Goal: Navigation & Orientation: Find specific page/section

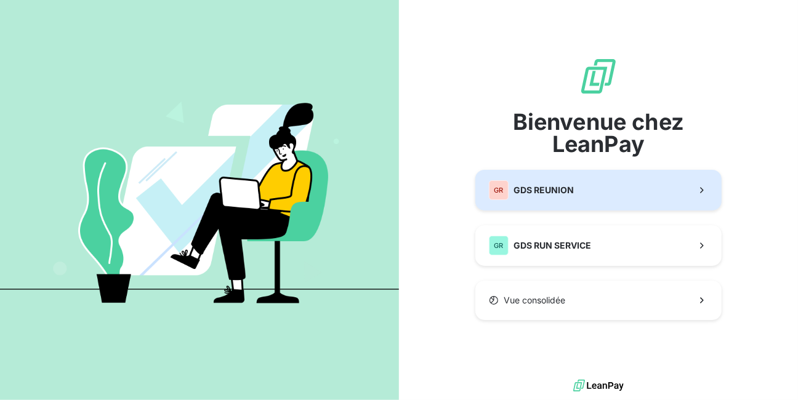
click at [549, 193] on span "GDS REUNION" at bounding box center [543, 190] width 60 height 12
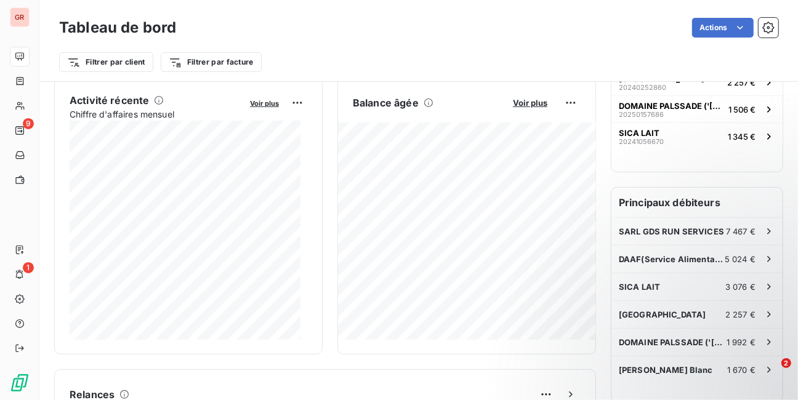
scroll to position [246, 0]
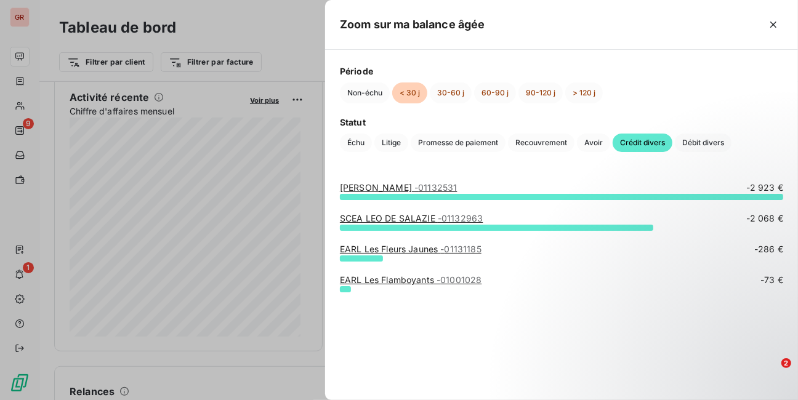
click at [414, 188] on span "- 01132531" at bounding box center [435, 187] width 42 height 10
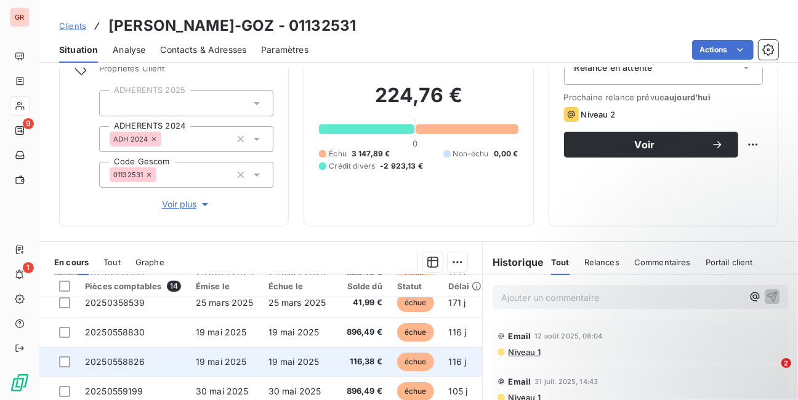
scroll to position [148, 0]
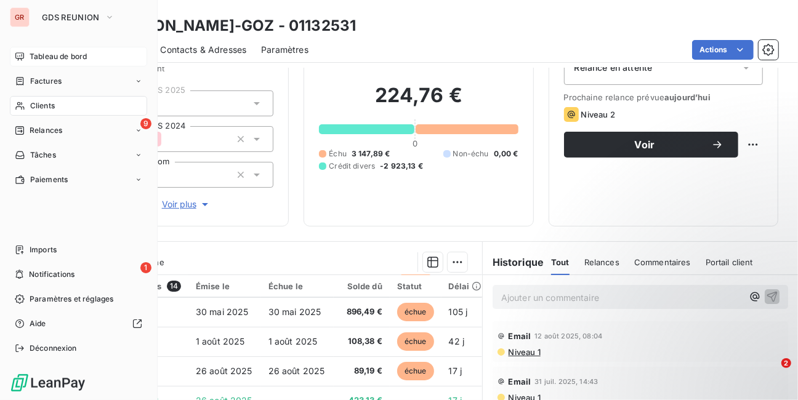
click at [57, 59] on span "Tableau de bord" at bounding box center [58, 56] width 57 height 11
